Goal: Navigation & Orientation: Find specific page/section

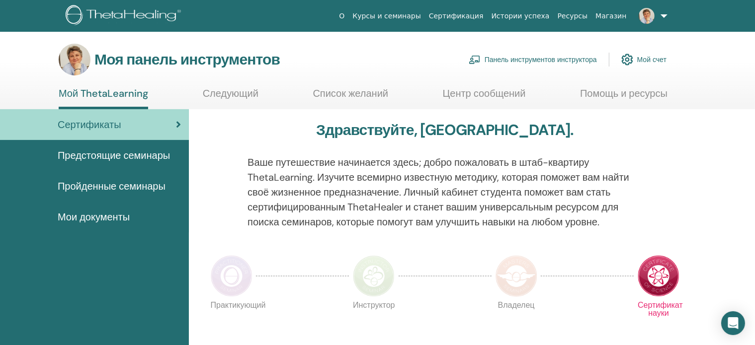
click at [530, 59] on font "Панель инструментов инструктора" at bounding box center [540, 60] width 112 height 9
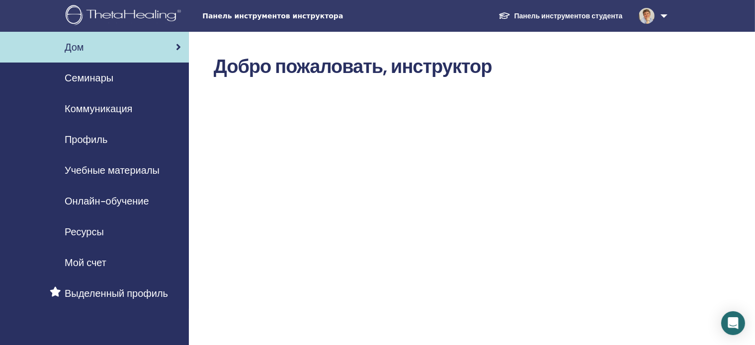
click at [97, 77] on font "Семинары" at bounding box center [89, 78] width 49 height 13
